Goal: Find specific page/section: Find specific page/section

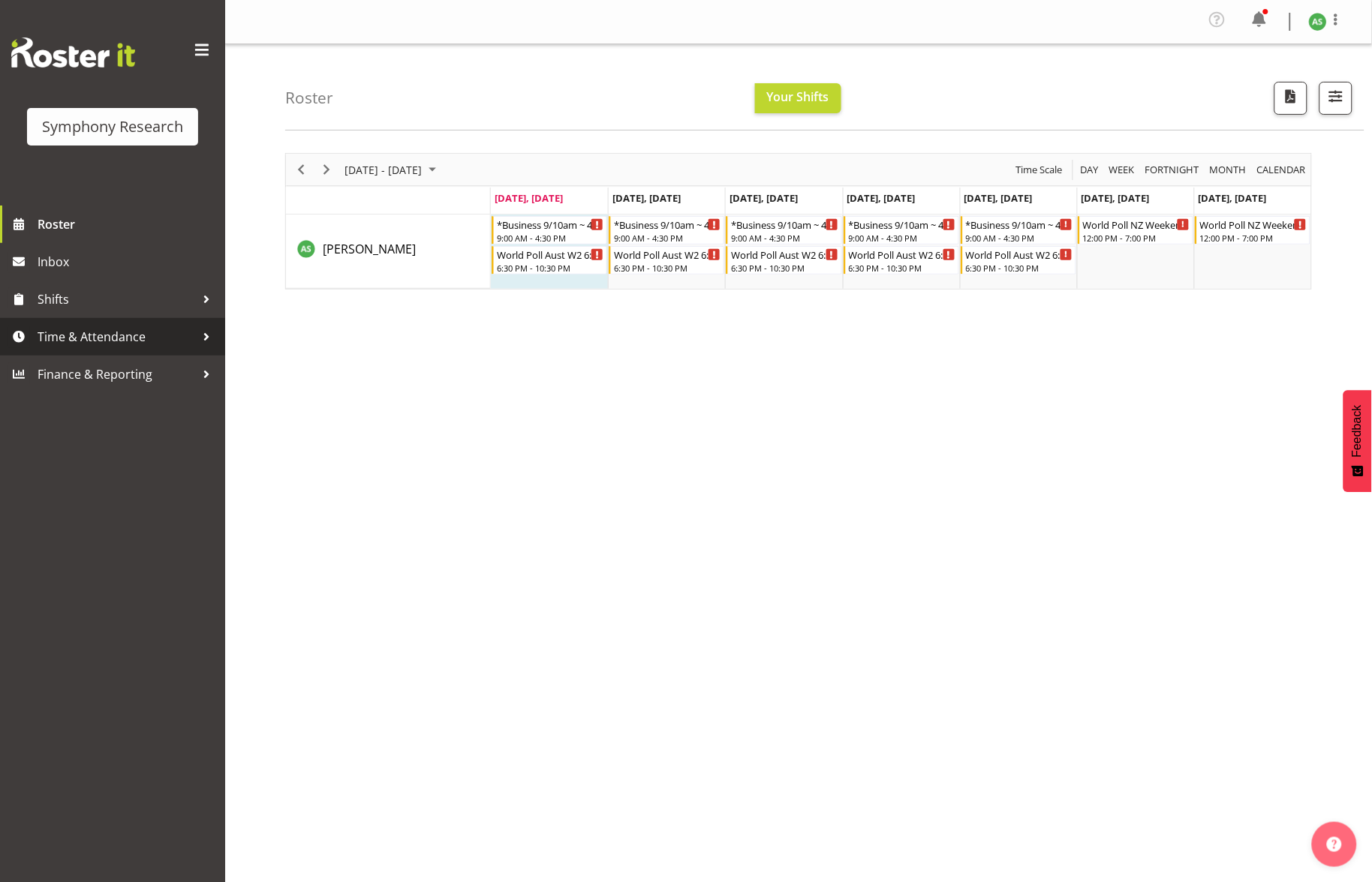
click at [95, 333] on span "Time & Attendance" at bounding box center [116, 336] width 158 height 22
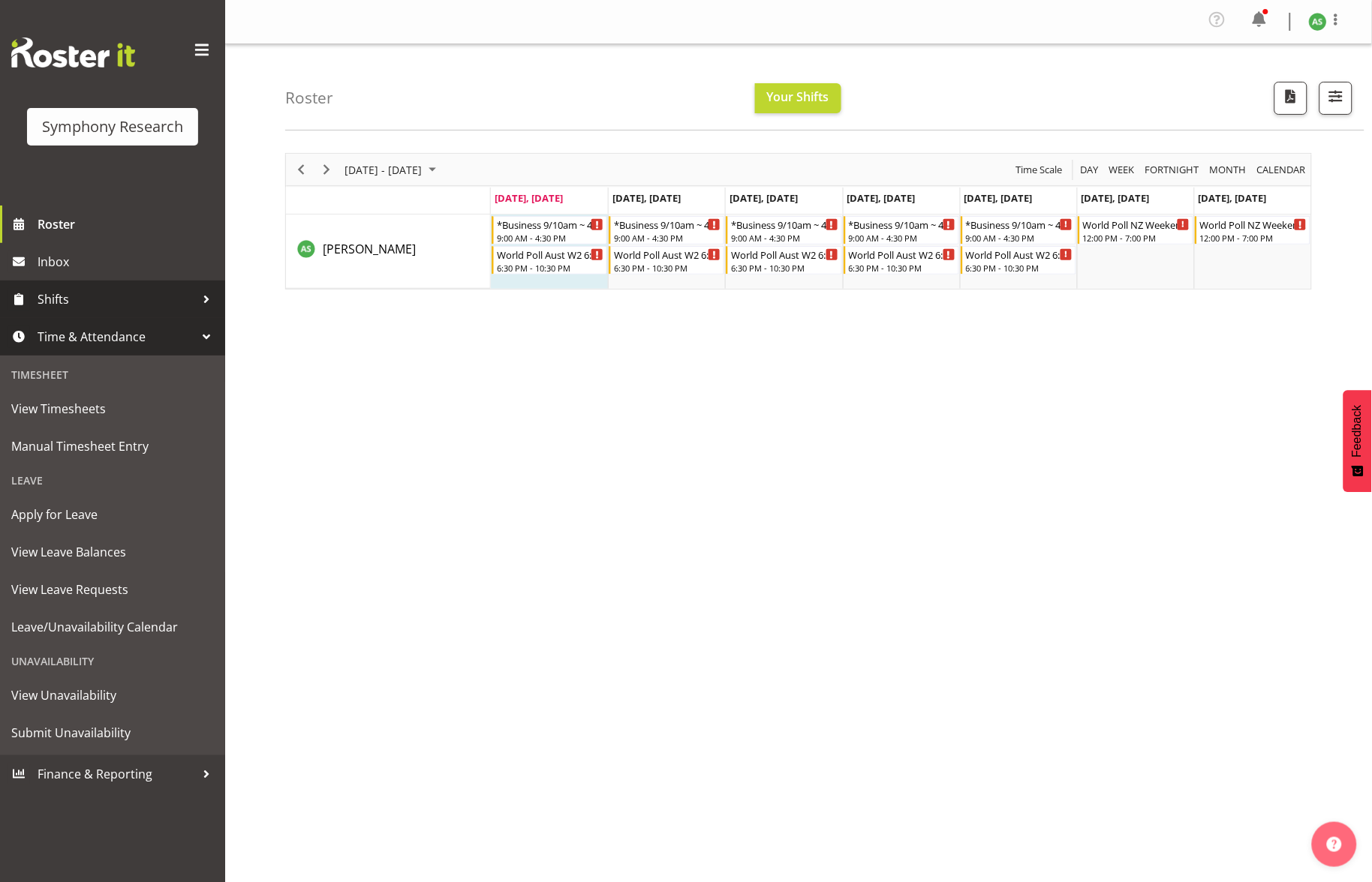
click at [39, 291] on span "Shifts" at bounding box center [116, 300] width 158 height 22
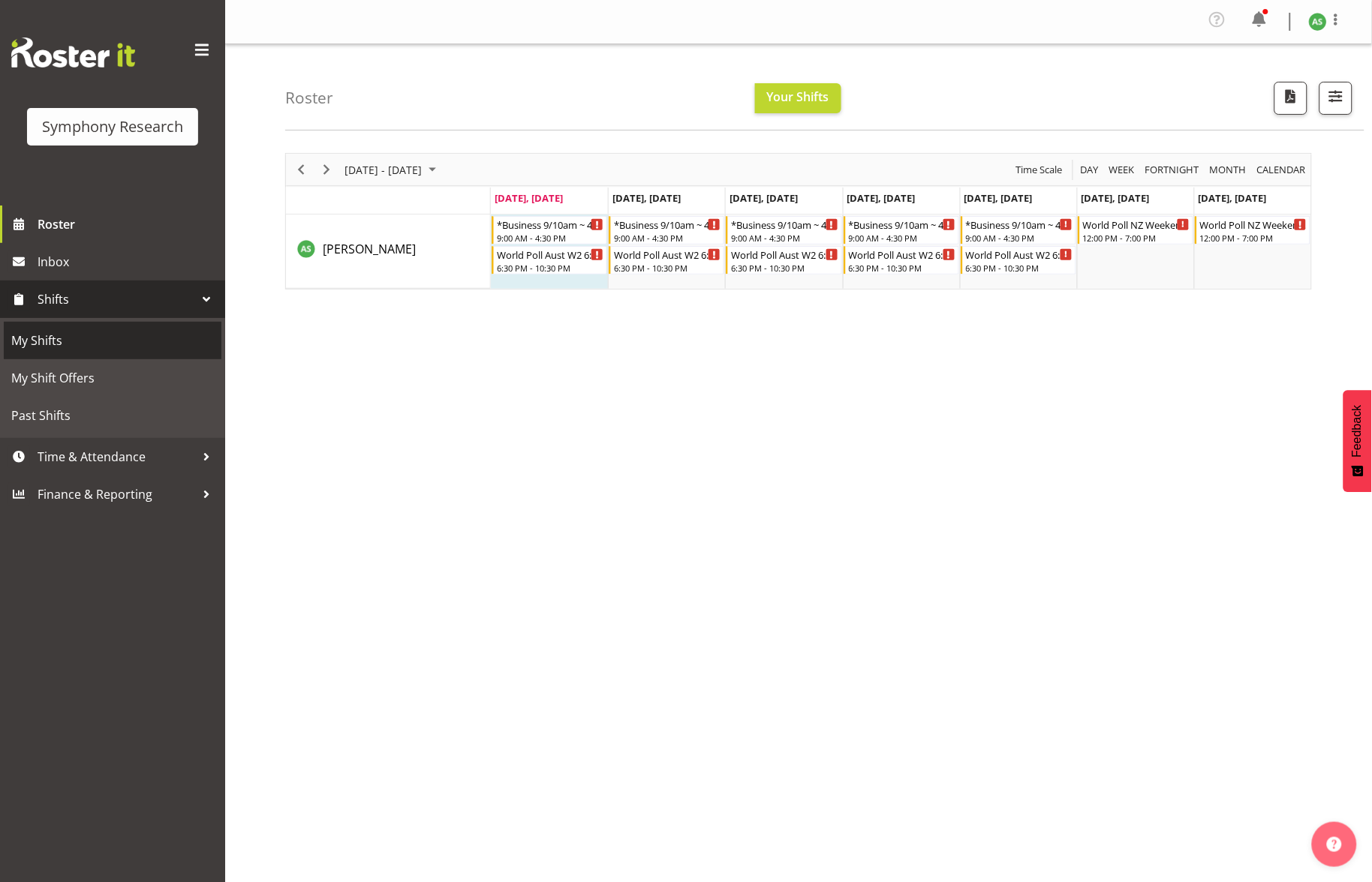
click at [43, 331] on span "My Shifts" at bounding box center [112, 340] width 203 height 22
